Goal: Participate in discussion: Engage in conversation with other users on a specific topic

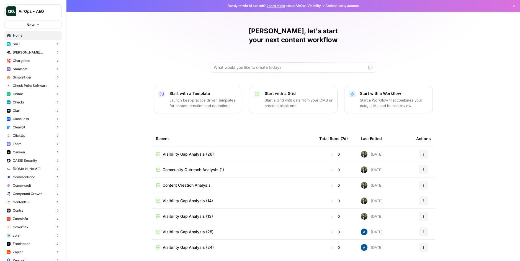
click at [34, 100] on button "Checkr" at bounding box center [32, 102] width 57 height 8
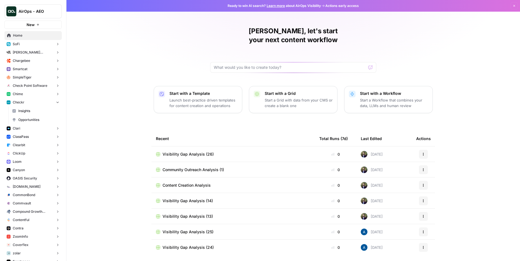
click at [33, 121] on span "Opportunities" at bounding box center [38, 119] width 41 height 5
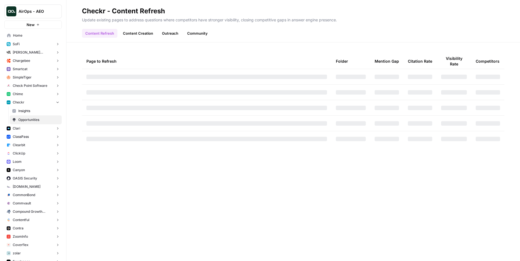
click at [191, 31] on link "Community" at bounding box center [197, 33] width 27 height 9
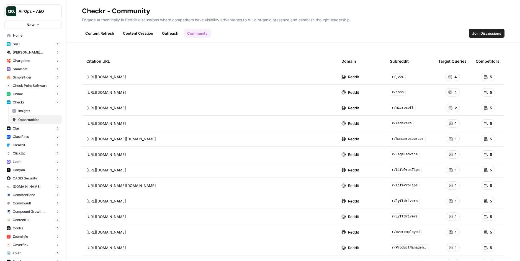
click at [486, 32] on span "Join Discussions" at bounding box center [487, 33] width 29 height 6
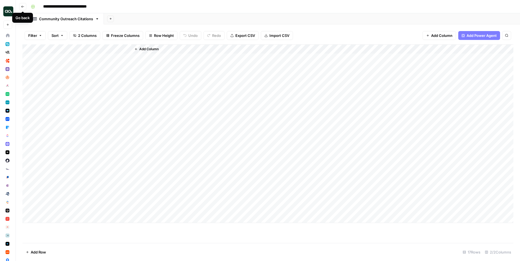
click at [25, 7] on button "Go back" at bounding box center [22, 6] width 7 height 7
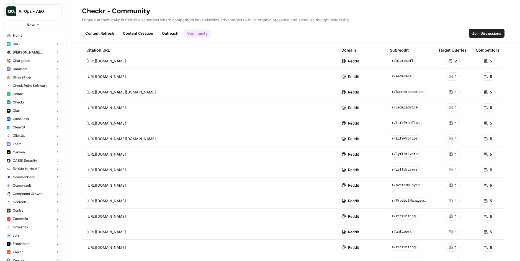
scroll to position [83, 0]
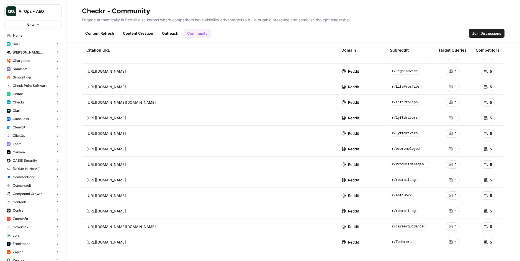
drag, startPoint x: 346, startPoint y: 180, endPoint x: 361, endPoint y: 181, distance: 15.5
click at [361, 181] on td "Reddit" at bounding box center [361, 179] width 48 height 15
click at [476, 31] on span "Join Discussions" at bounding box center [487, 33] width 29 height 6
